Goal: Task Accomplishment & Management: Manage account settings

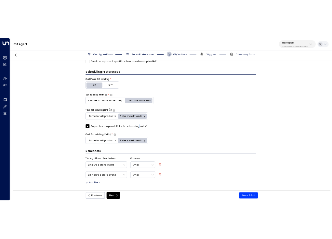
scroll to position [211, 0]
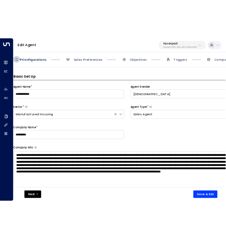
scroll to position [10, 0]
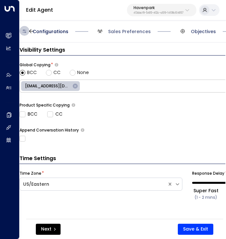
click at [193, 32] on span "Objectives" at bounding box center [203, 31] width 25 height 7
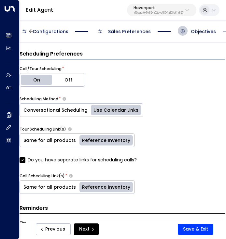
scroll to position [292, 0]
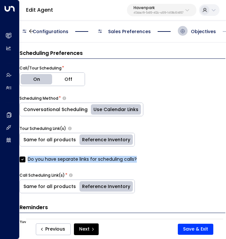
drag, startPoint x: 140, startPoint y: 157, endPoint x: 136, endPoint y: 159, distance: 4.4
click at [136, 159] on div "Do you have separate links for scheduling calls?" at bounding box center [187, 159] width 335 height 7
copy label "Do you have separate links for scheduling calls?"
